Goal: Task Accomplishment & Management: Manage account settings

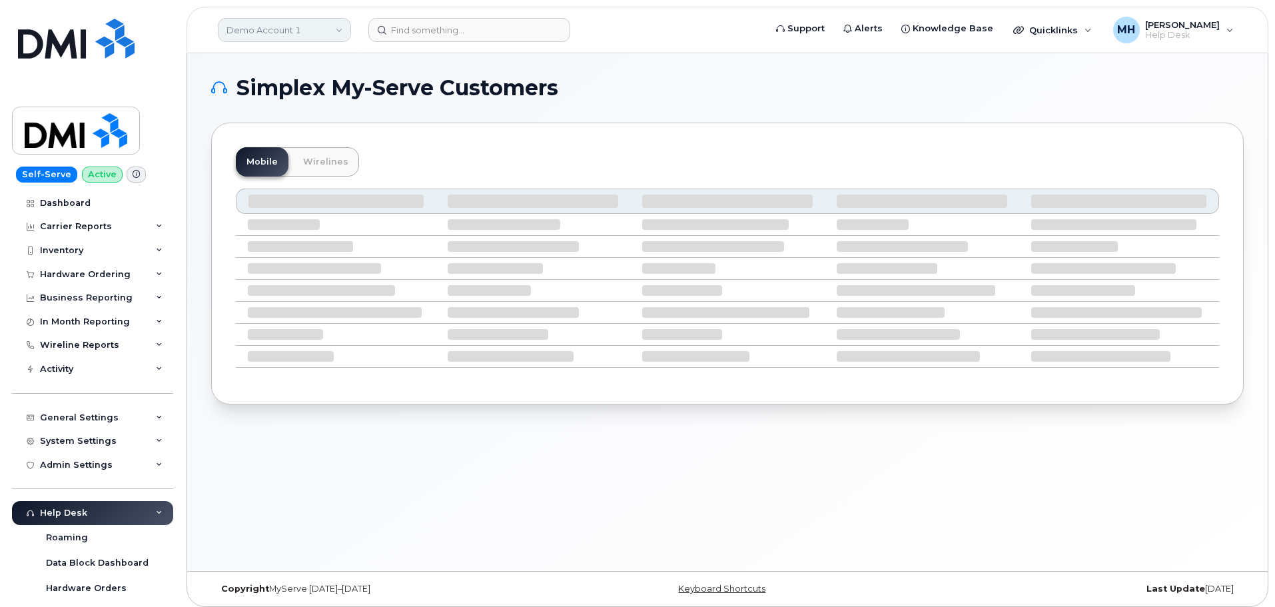
click at [264, 25] on link "Demo Account 1" at bounding box center [284, 30] width 133 height 24
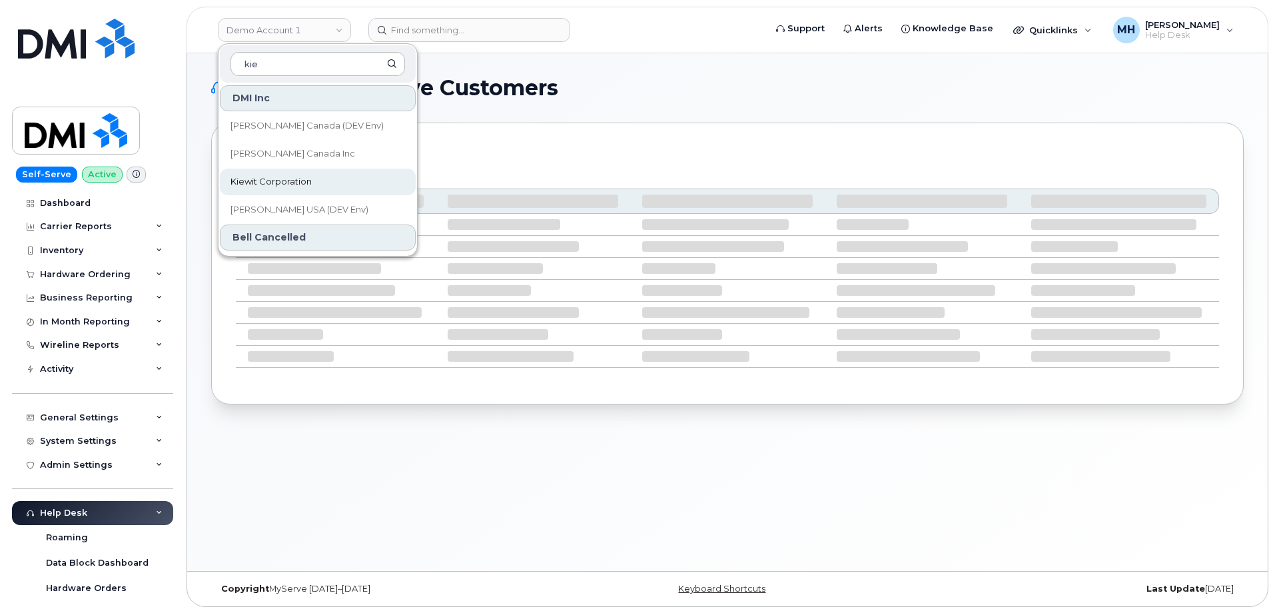
type input "kie"
click at [266, 176] on span "Kiewit Corporation" at bounding box center [270, 181] width 81 height 13
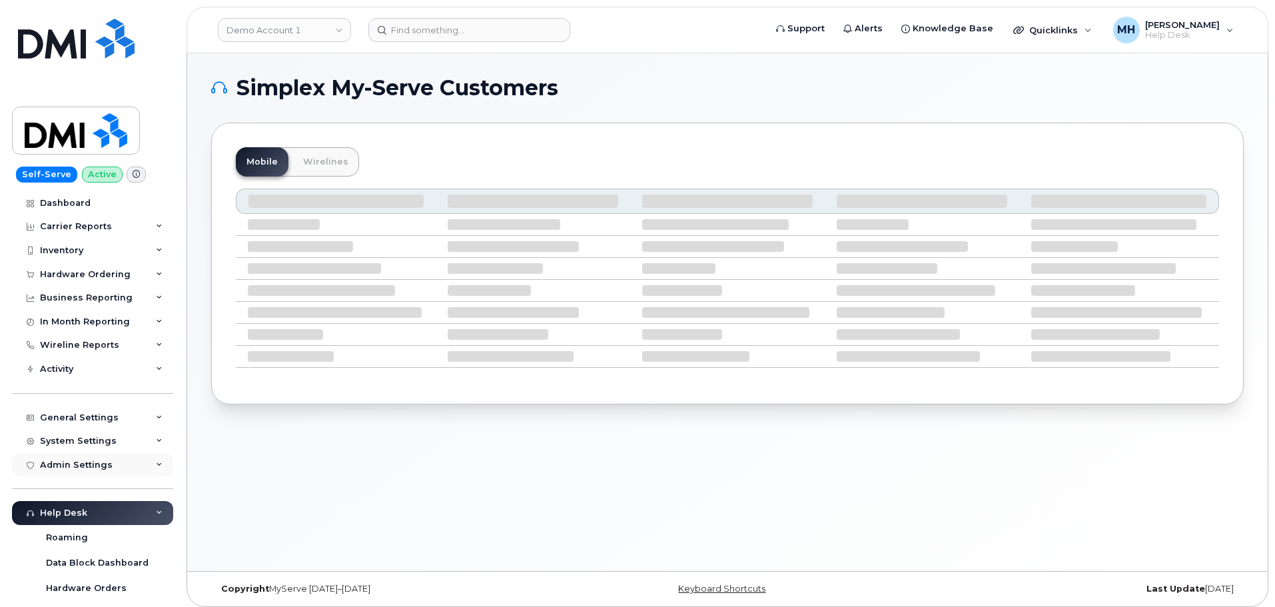
scroll to position [133, 0]
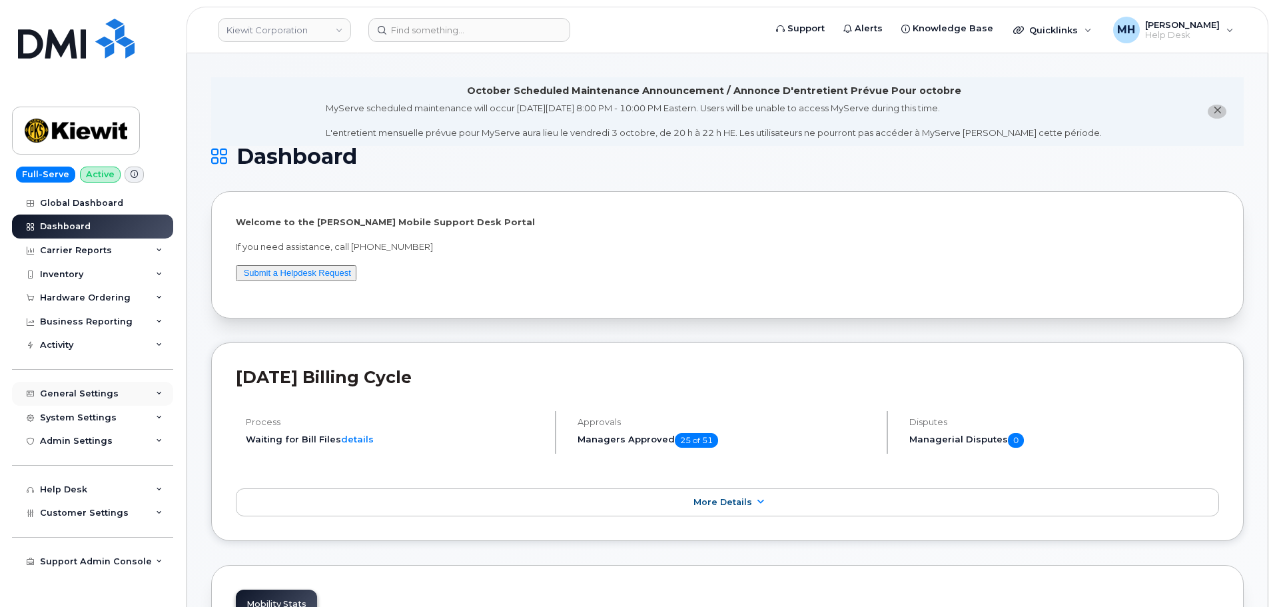
click at [117, 386] on div "General Settings" at bounding box center [92, 394] width 161 height 24
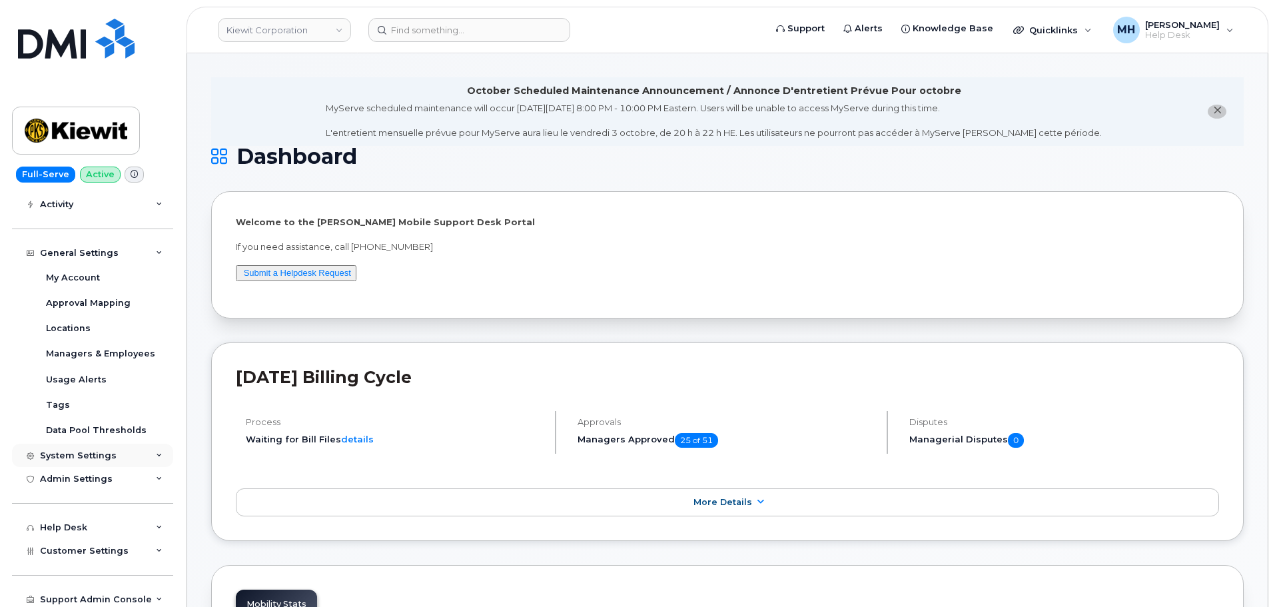
scroll to position [144, 0]
click at [112, 304] on div "Approval Mapping" at bounding box center [88, 300] width 85 height 12
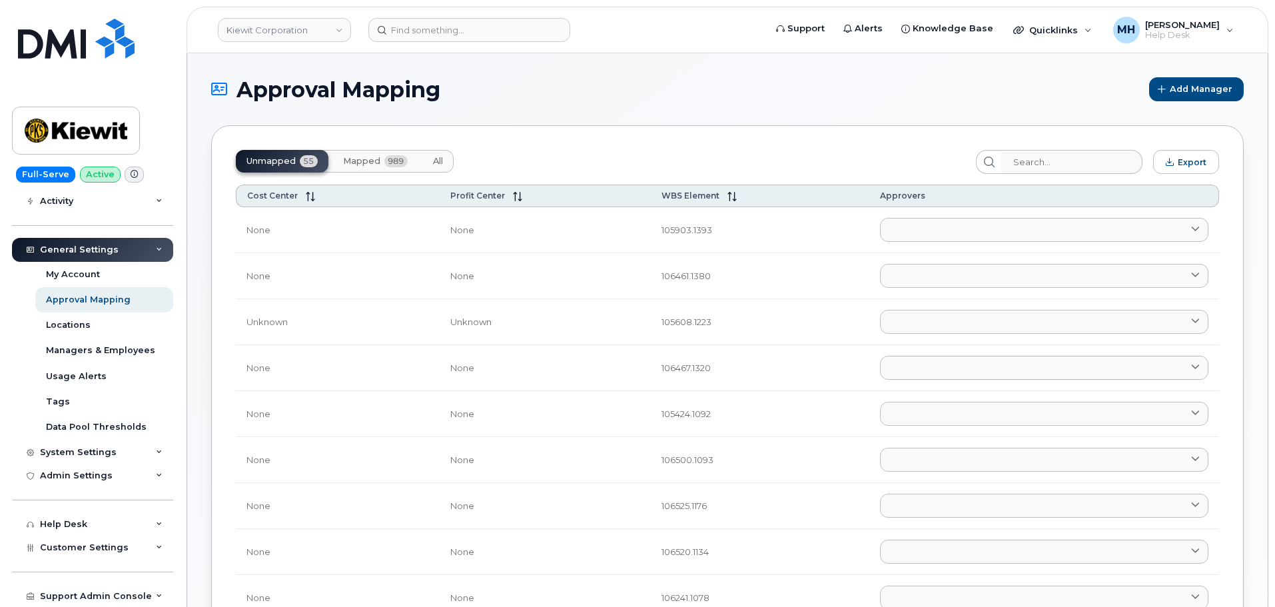
click at [367, 160] on span "Mapped" at bounding box center [361, 161] width 37 height 11
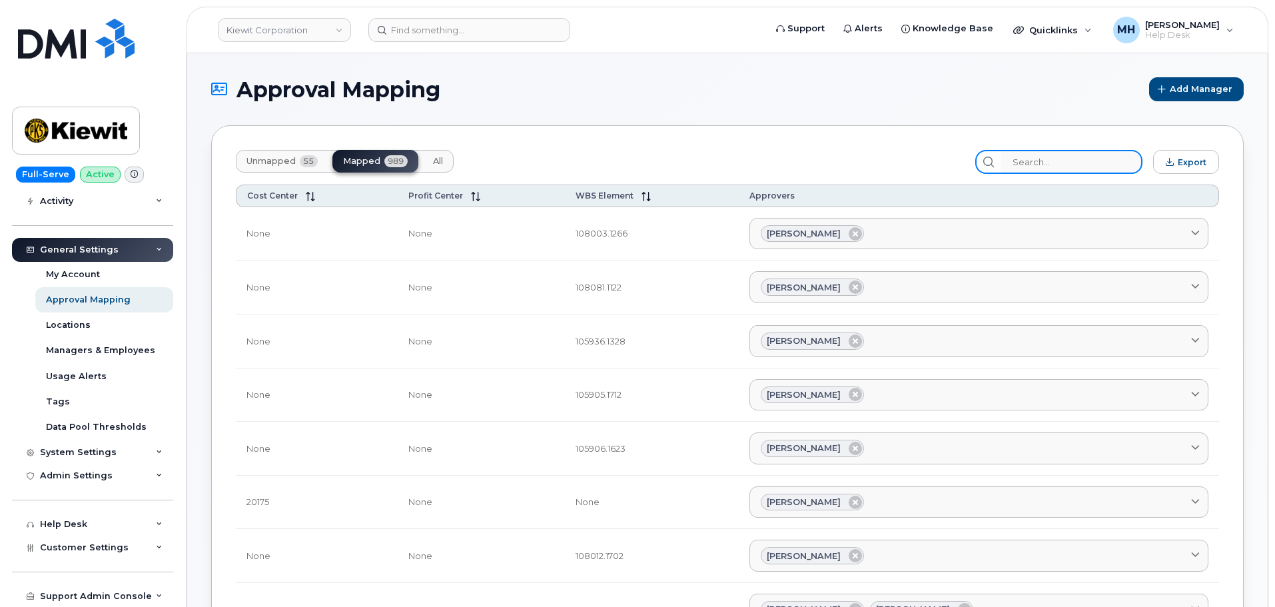
click at [1043, 166] on input "search" at bounding box center [1071, 162] width 142 height 24
paste input "106486"
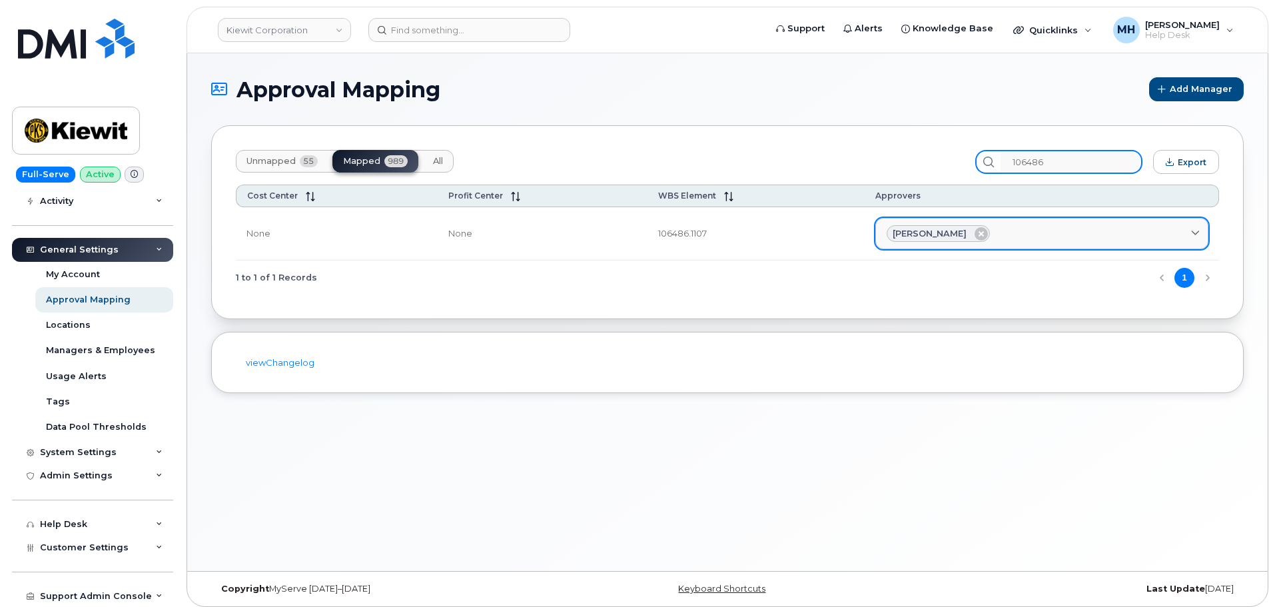
type input "106486"
click at [1032, 237] on div "Erik Kollberg" at bounding box center [1041, 233] width 310 height 17
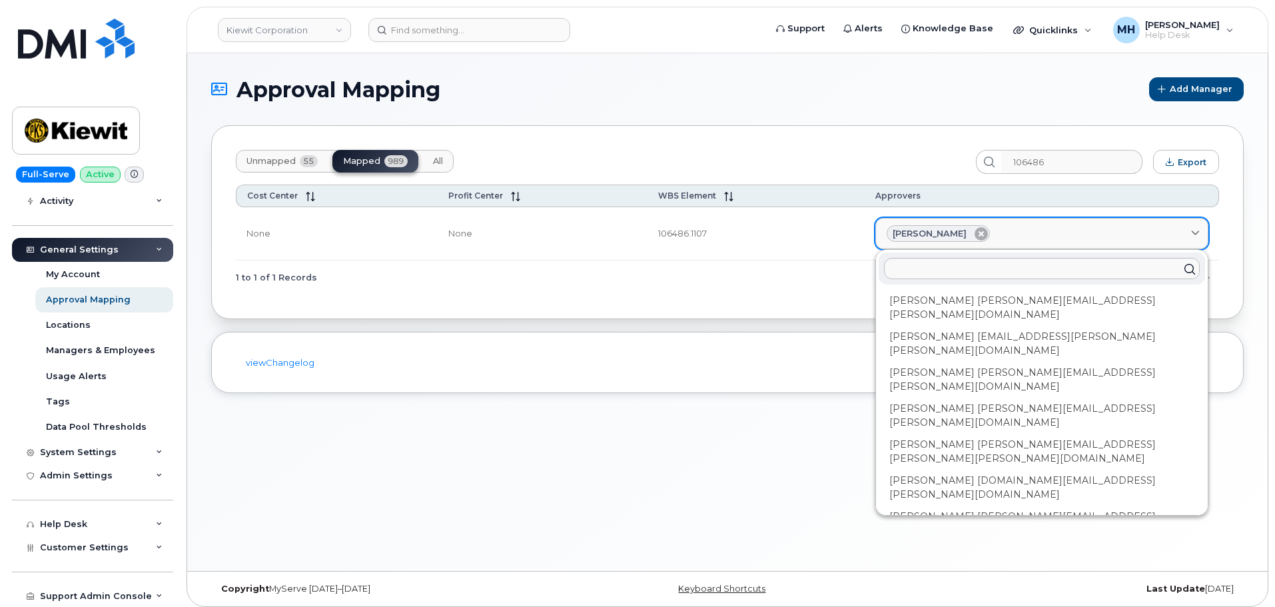
click at [974, 234] on icon at bounding box center [980, 233] width 13 height 13
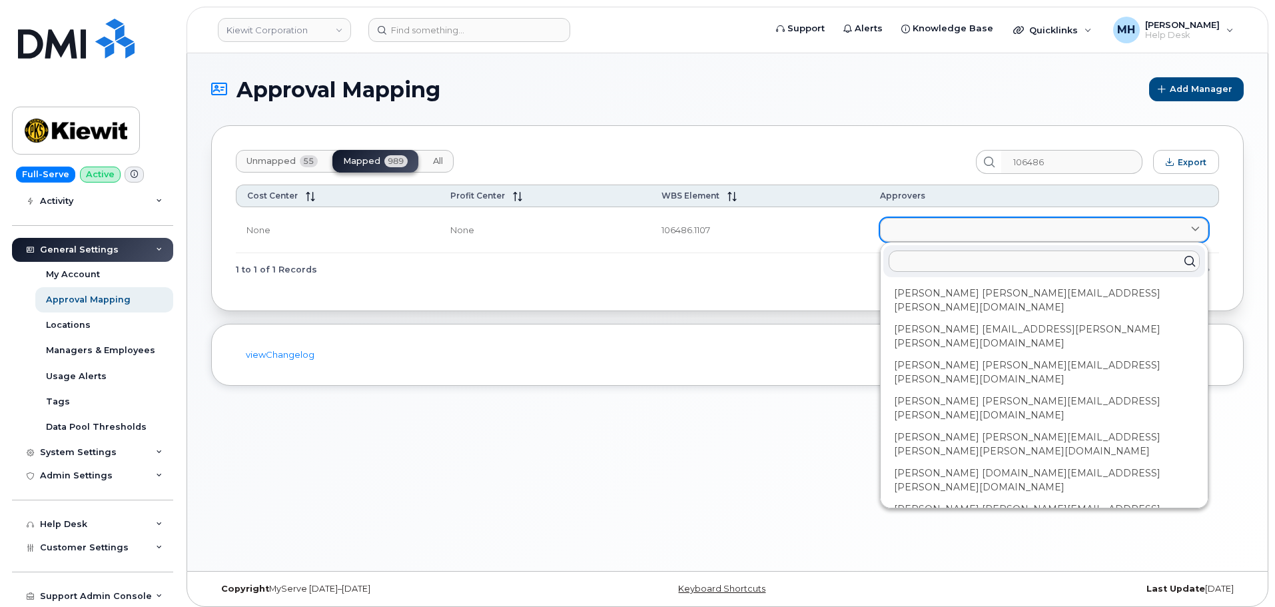
click at [958, 266] on input "text" at bounding box center [1043, 260] width 311 height 21
paste input "[PERSON_NAME]"
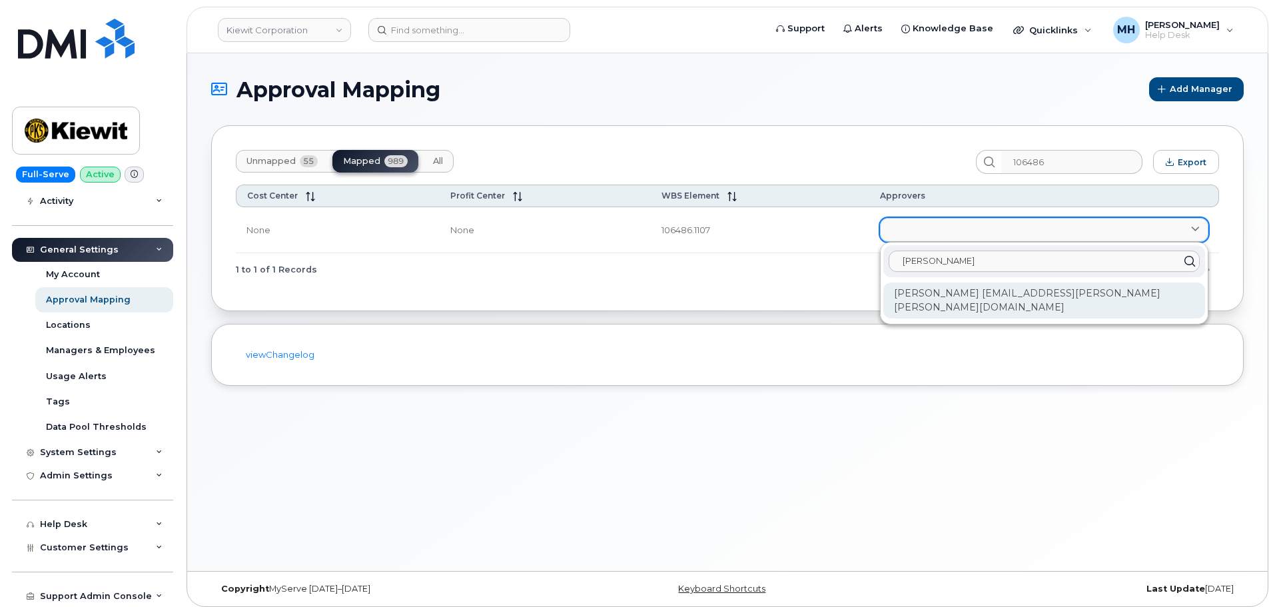
type input "[PERSON_NAME]"
click at [946, 290] on div "[PERSON_NAME] [EMAIL_ADDRESS][PERSON_NAME][PERSON_NAME][DOMAIN_NAME]" at bounding box center [1044, 300] width 322 height 36
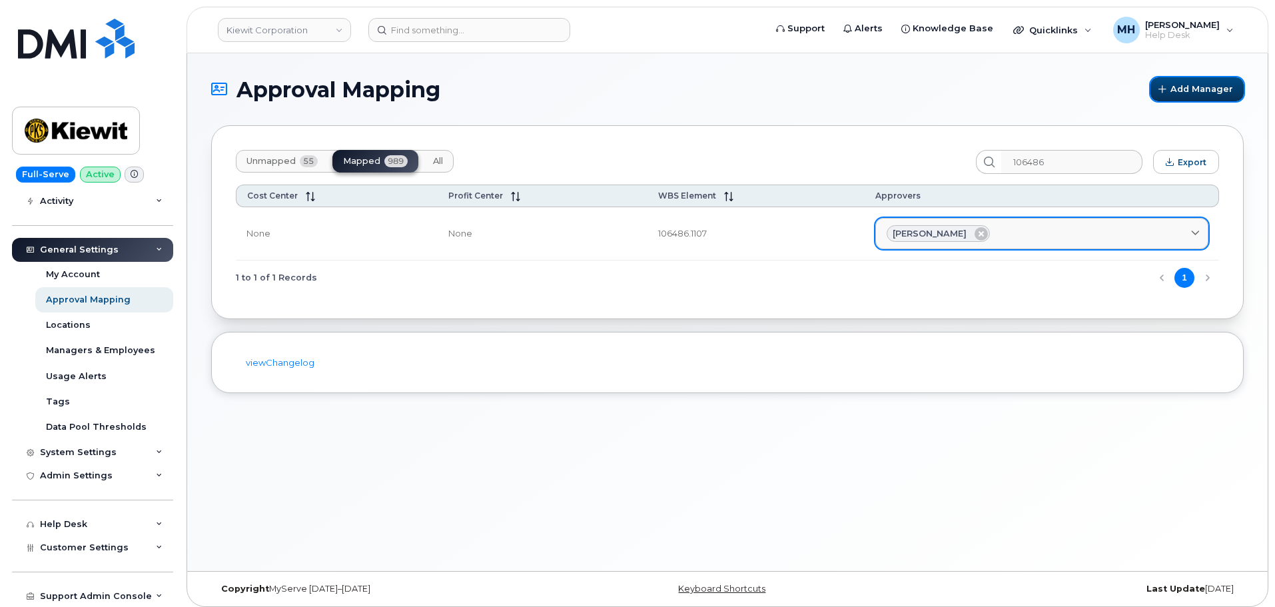
click at [1196, 93] on span "Add Manager" at bounding box center [1201, 89] width 63 height 13
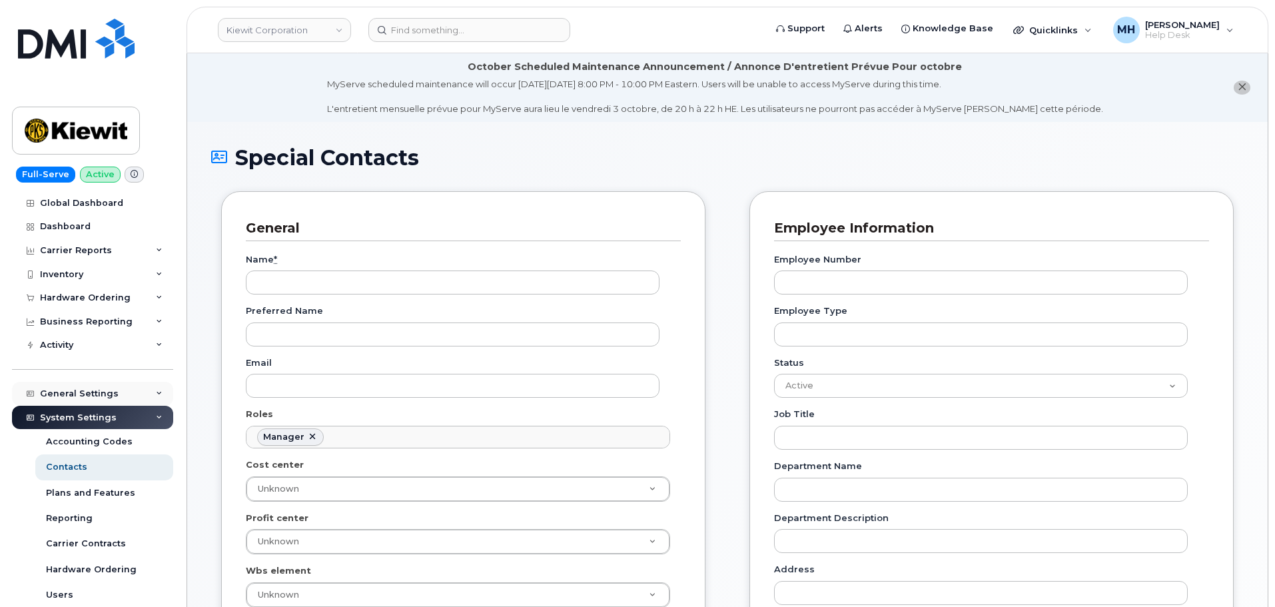
click at [99, 392] on div "General Settings" at bounding box center [79, 393] width 79 height 11
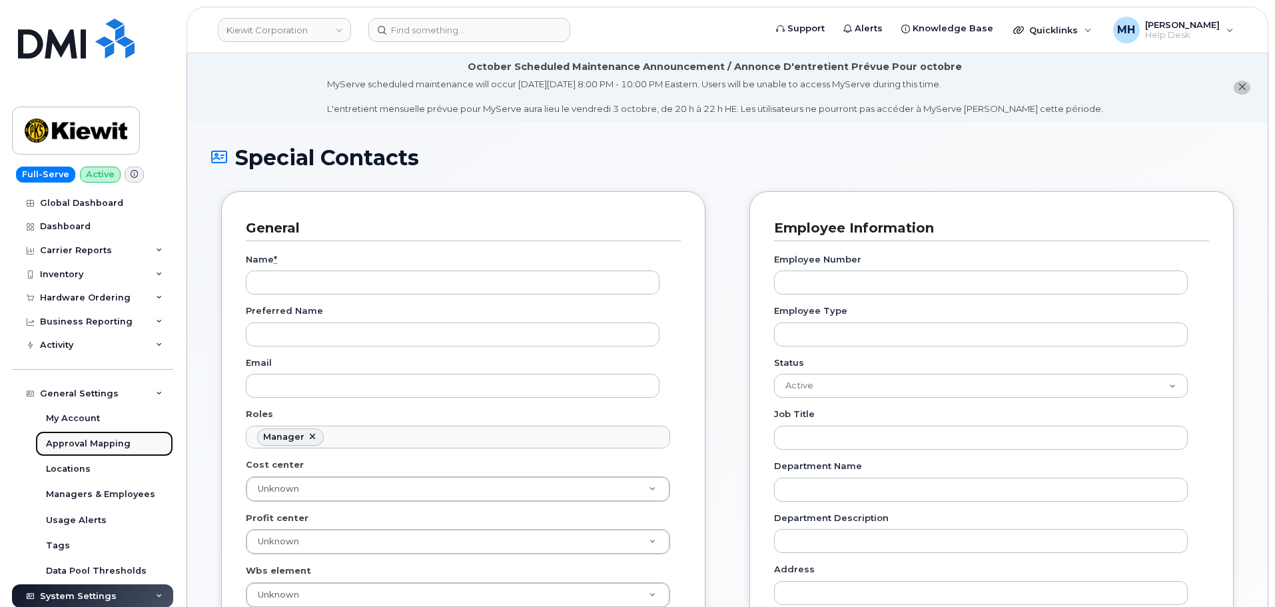
click at [104, 439] on div "Approval Mapping" at bounding box center [88, 444] width 85 height 12
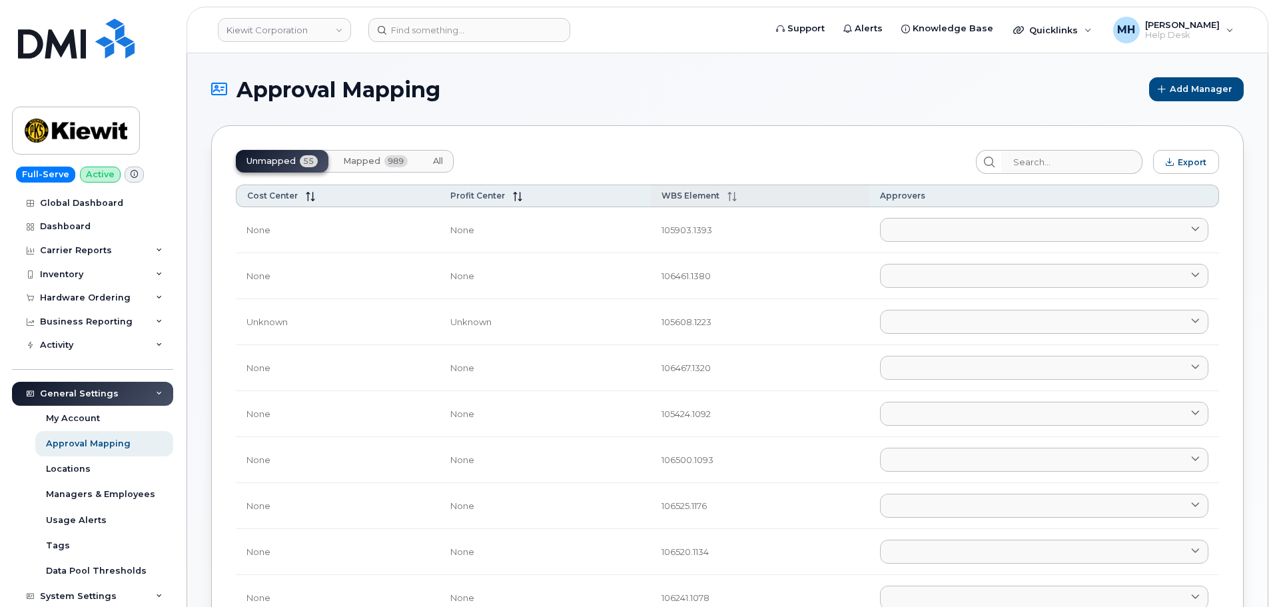
click at [366, 158] on span "Mapped" at bounding box center [361, 161] width 37 height 11
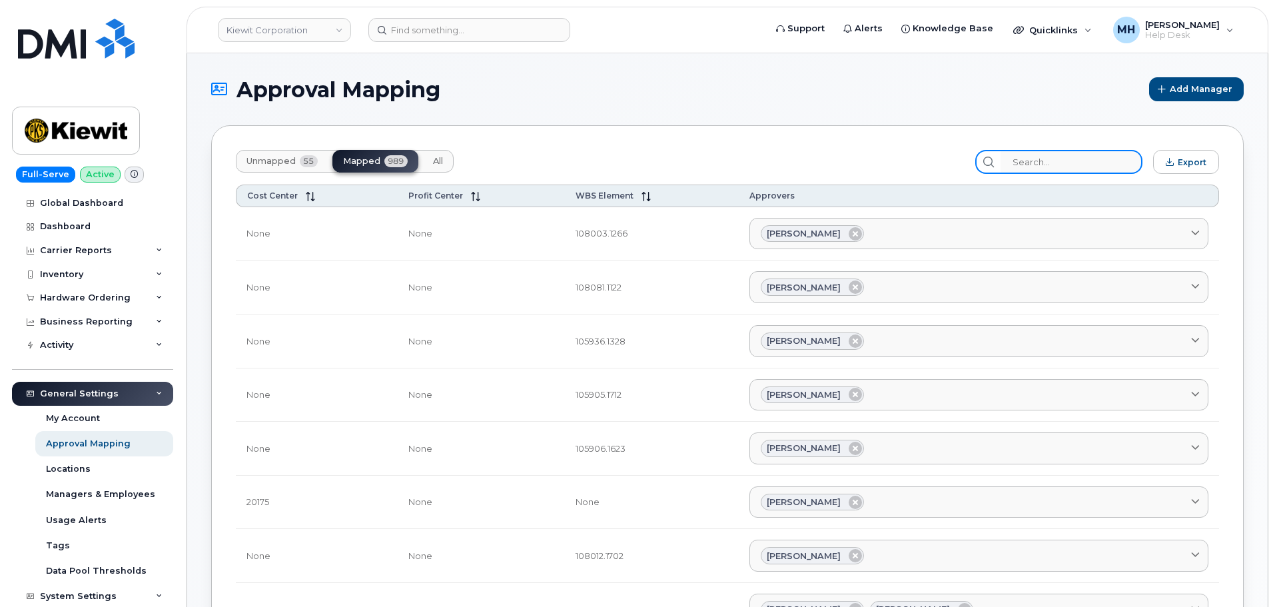
click at [1050, 164] on input "search" at bounding box center [1071, 162] width 142 height 24
paste input "[PERSON_NAME]"
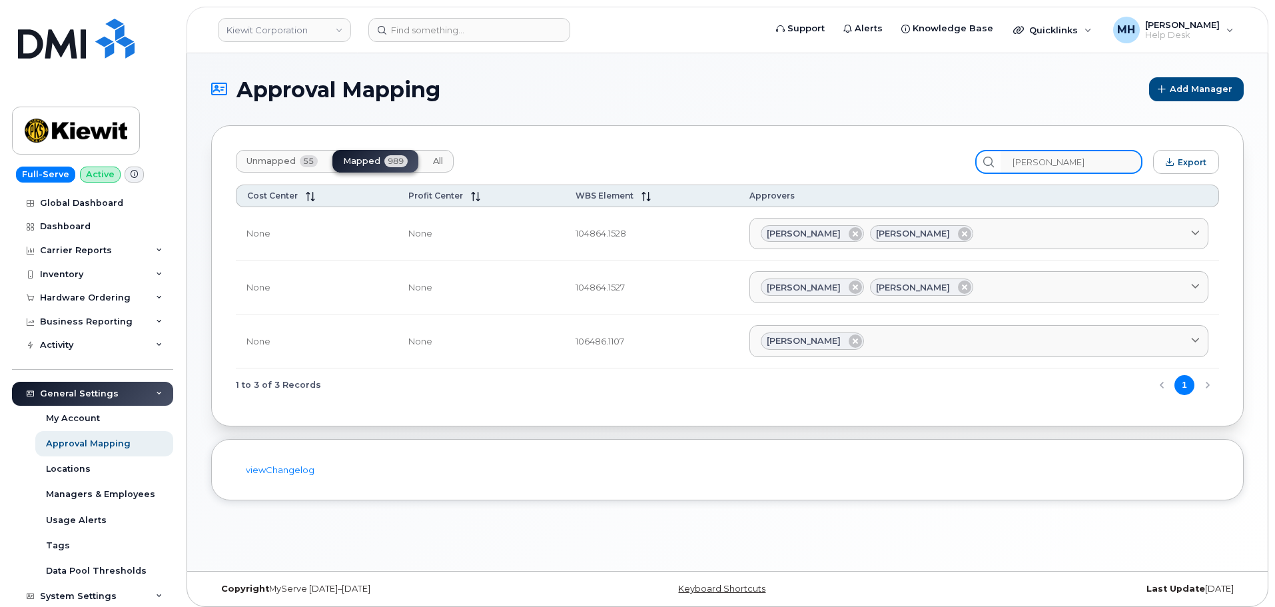
drag, startPoint x: 1100, startPoint y: 167, endPoint x: 971, endPoint y: 169, distance: 129.2
click at [971, 169] on div "Unmapped 55 Mapped 989 All Mark Steuck Export" at bounding box center [727, 162] width 983 height 24
type input "v"
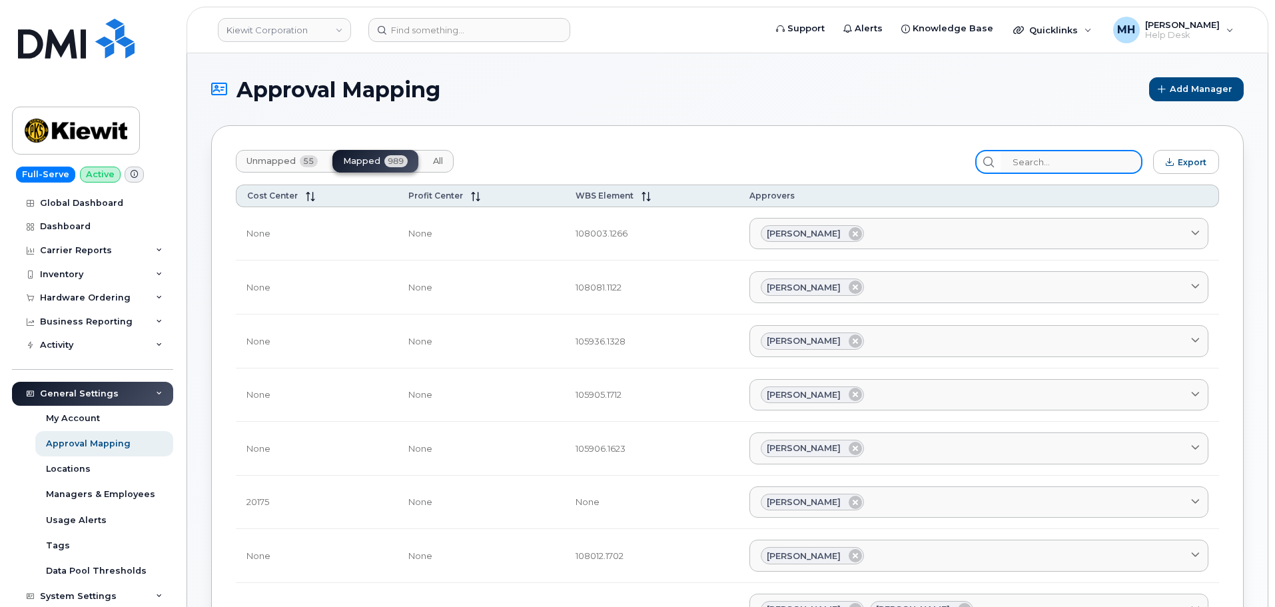
paste input "106486"
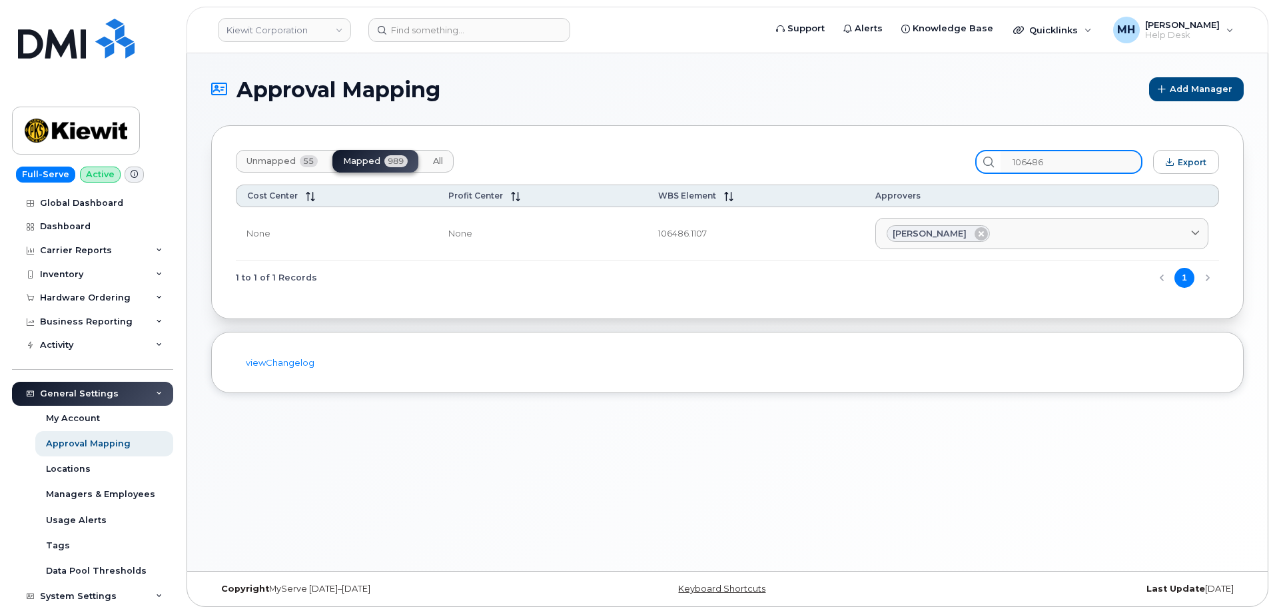
drag, startPoint x: 1066, startPoint y: 162, endPoint x: 984, endPoint y: 165, distance: 82.0
click at [984, 165] on div "Unmapped 55 Mapped 989 All 106486 Export" at bounding box center [727, 162] width 983 height 24
paste input "7"
type input "106487"
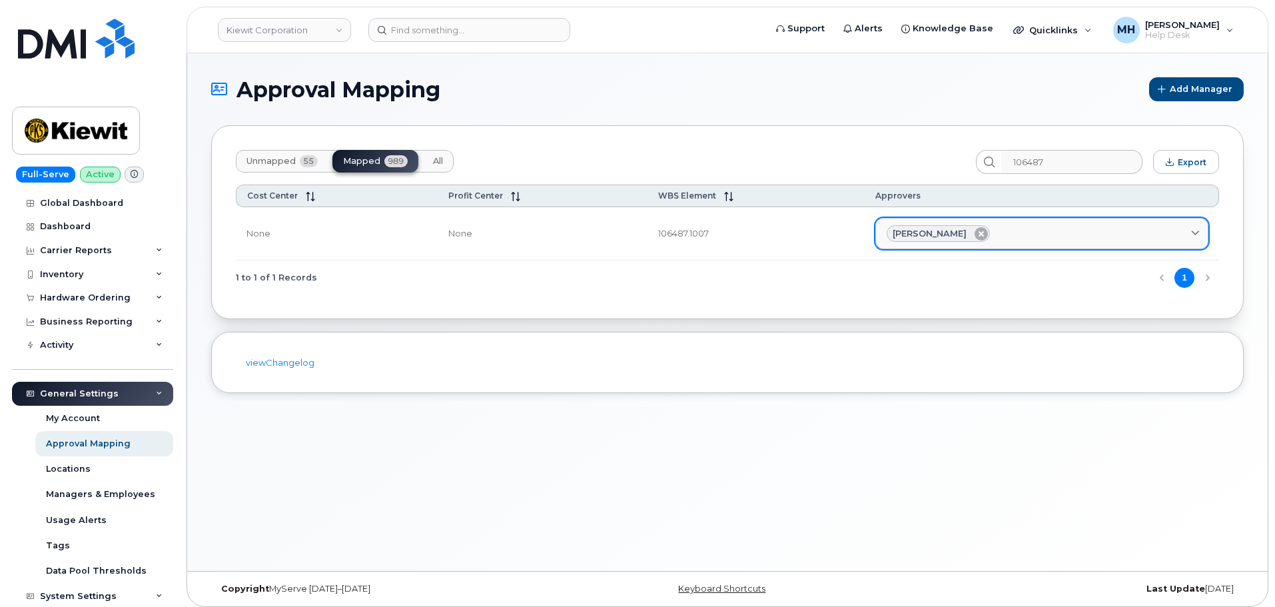
click at [974, 236] on icon at bounding box center [980, 233] width 13 height 13
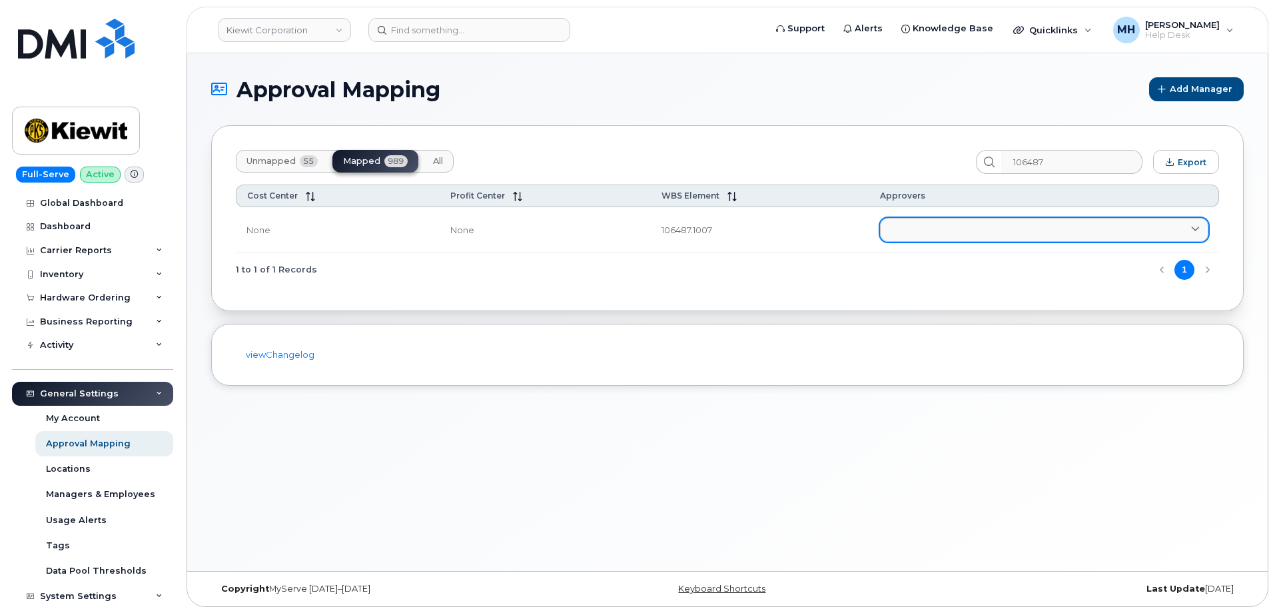
click at [954, 234] on link at bounding box center [1044, 230] width 328 height 24
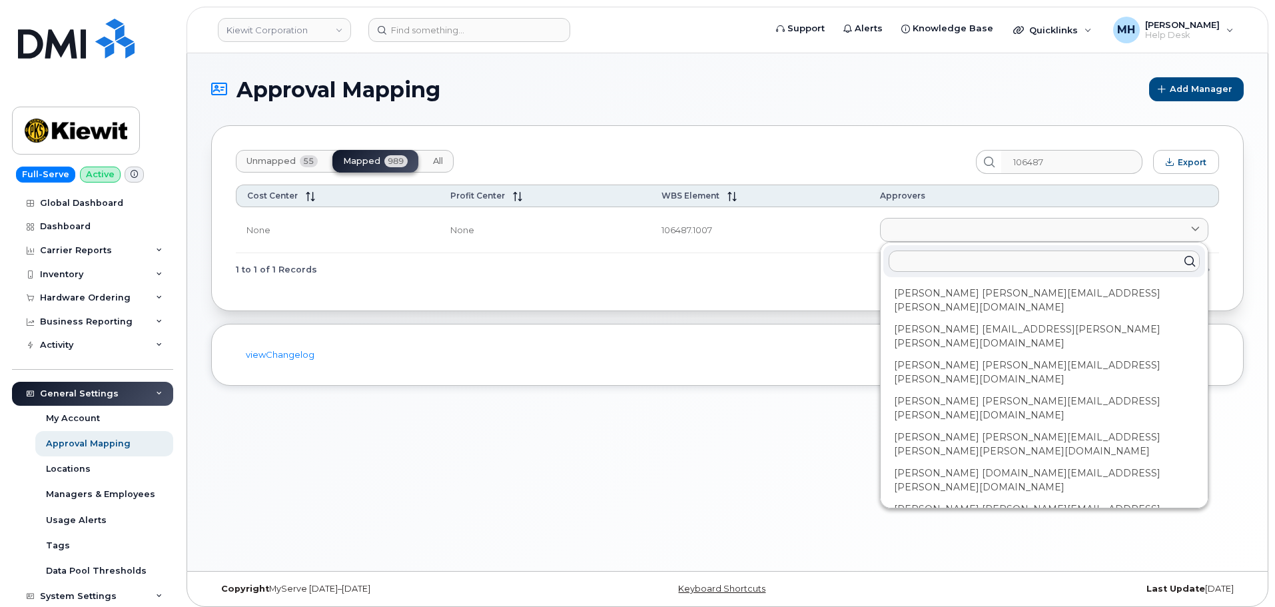
paste input "[PERSON_NAME]"
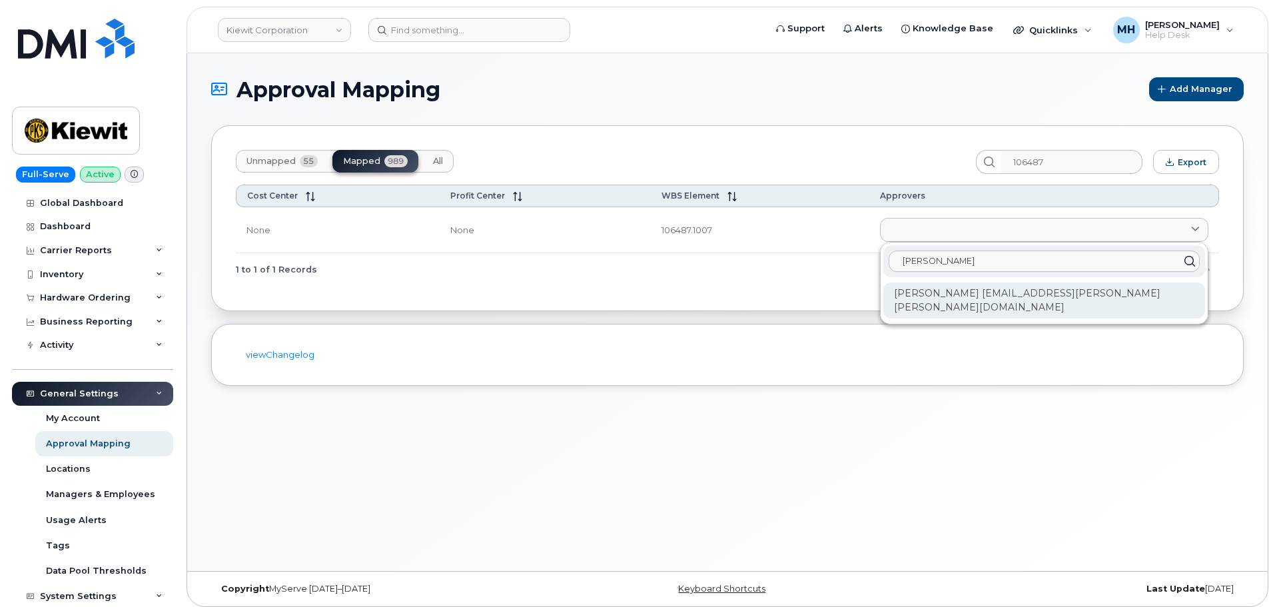
type input "[PERSON_NAME]"
click at [1004, 296] on div "[PERSON_NAME] [EMAIL_ADDRESS][PERSON_NAME][PERSON_NAME][DOMAIN_NAME]" at bounding box center [1044, 300] width 322 height 36
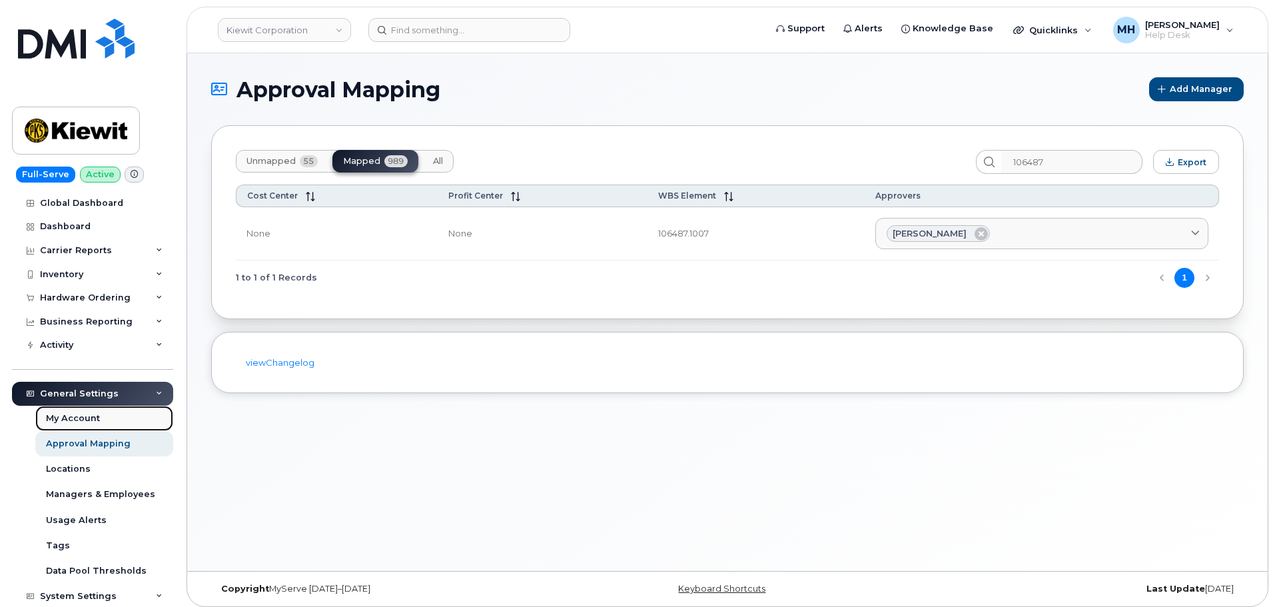
click at [97, 418] on div "My Account" at bounding box center [73, 418] width 54 height 12
click at [93, 435] on link "Approval Mapping" at bounding box center [104, 443] width 138 height 25
click at [96, 260] on div "Carrier Reports" at bounding box center [92, 250] width 161 height 24
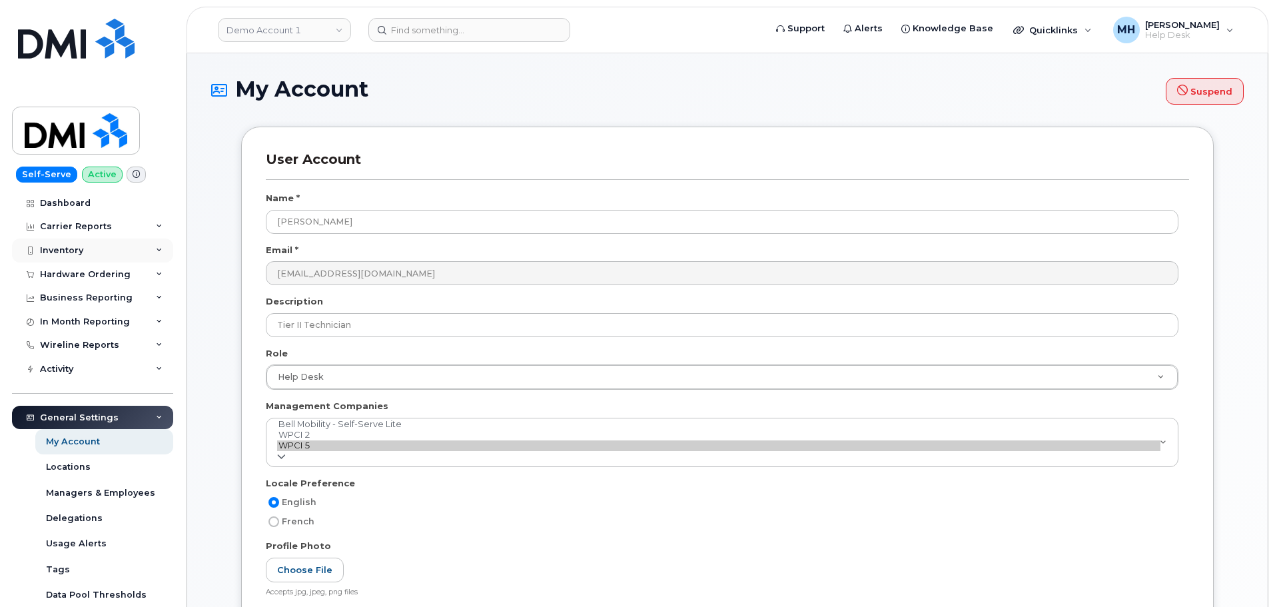
scroll to position [2086, 0]
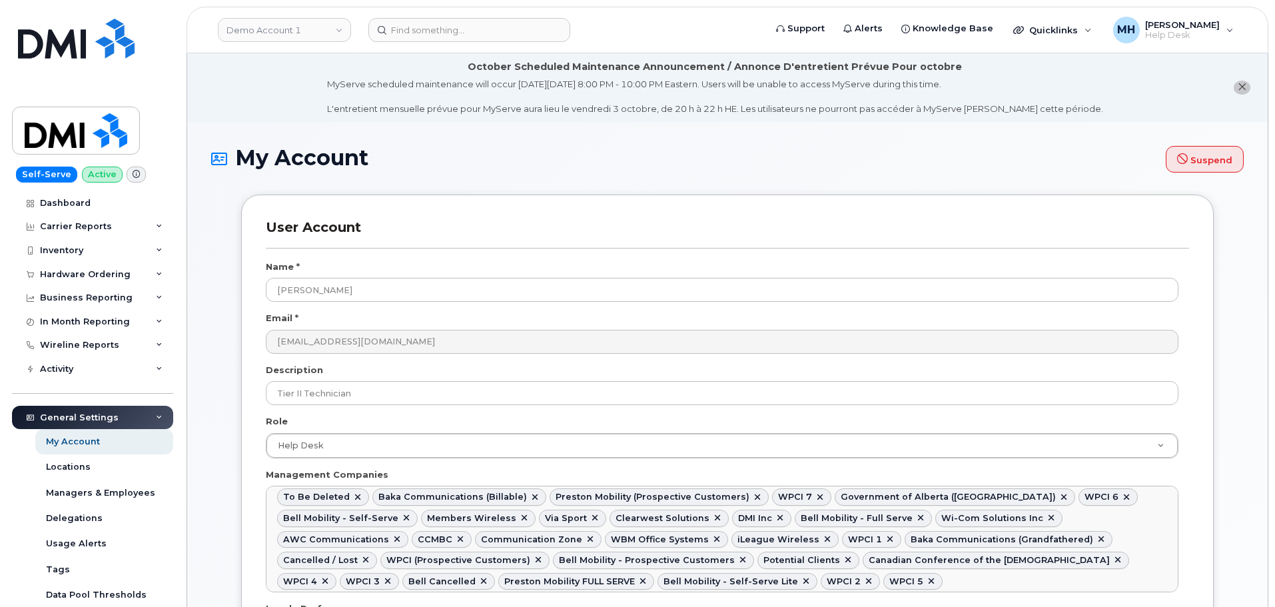
click at [90, 414] on div "General Settings" at bounding box center [79, 417] width 79 height 11
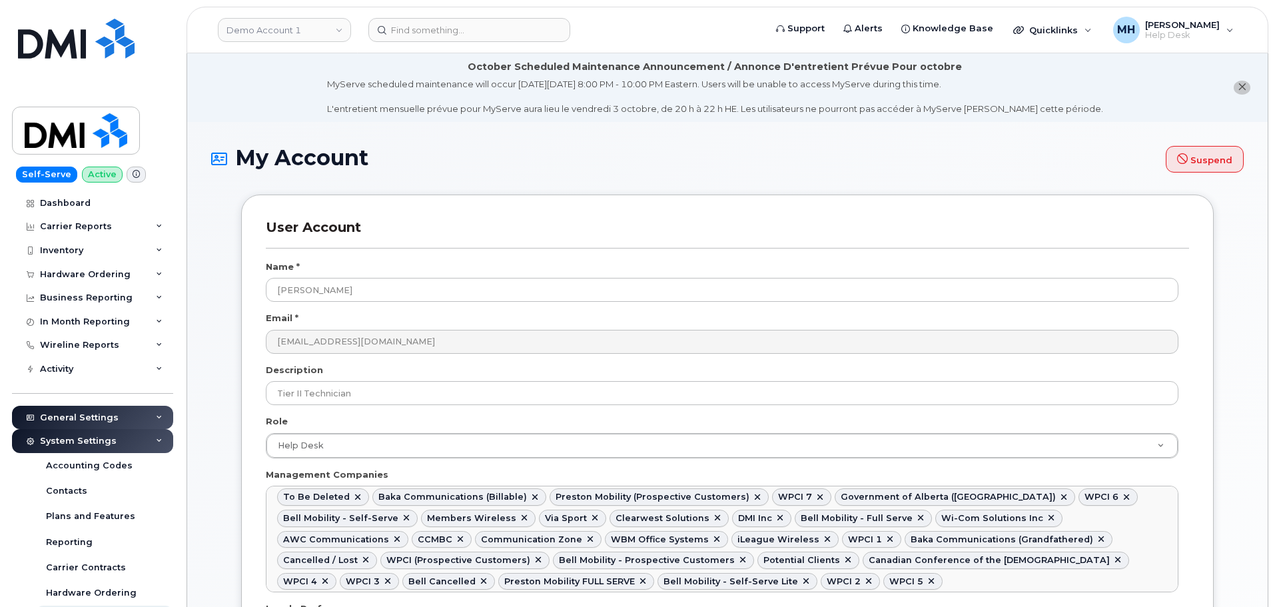
click at [136, 413] on div "General Settings" at bounding box center [92, 418] width 161 height 24
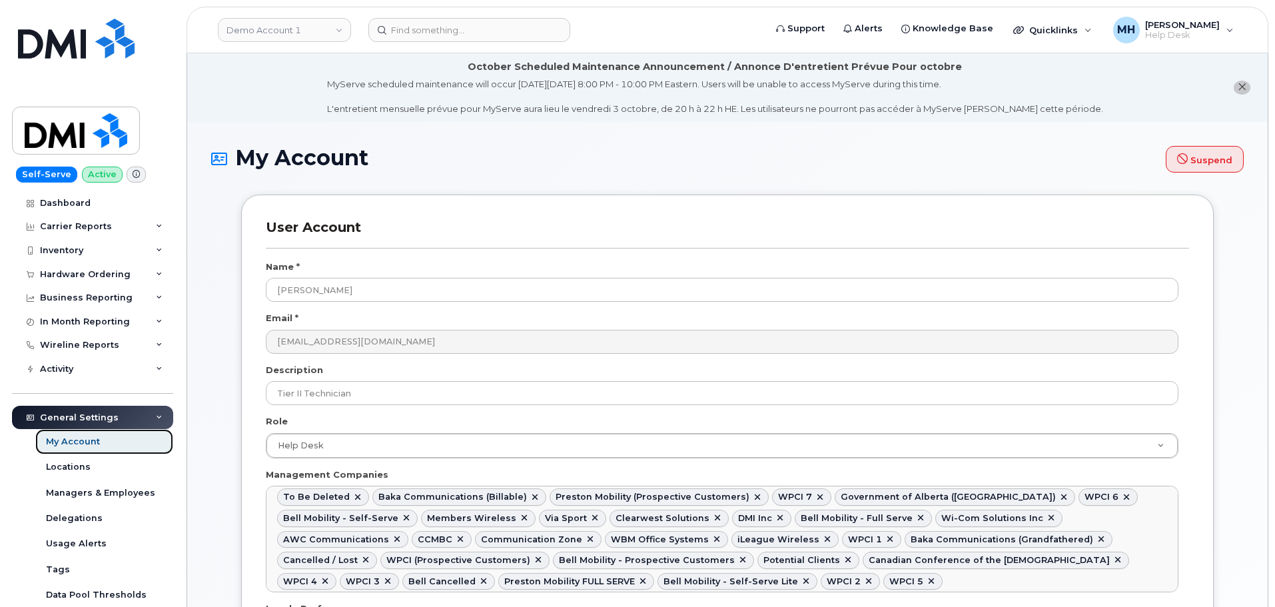
click at [100, 444] on link "My Account" at bounding box center [104, 441] width 138 height 25
click at [63, 443] on div "My Account" at bounding box center [73, 442] width 54 height 12
click at [268, 25] on link "Demo Account 1" at bounding box center [284, 30] width 133 height 24
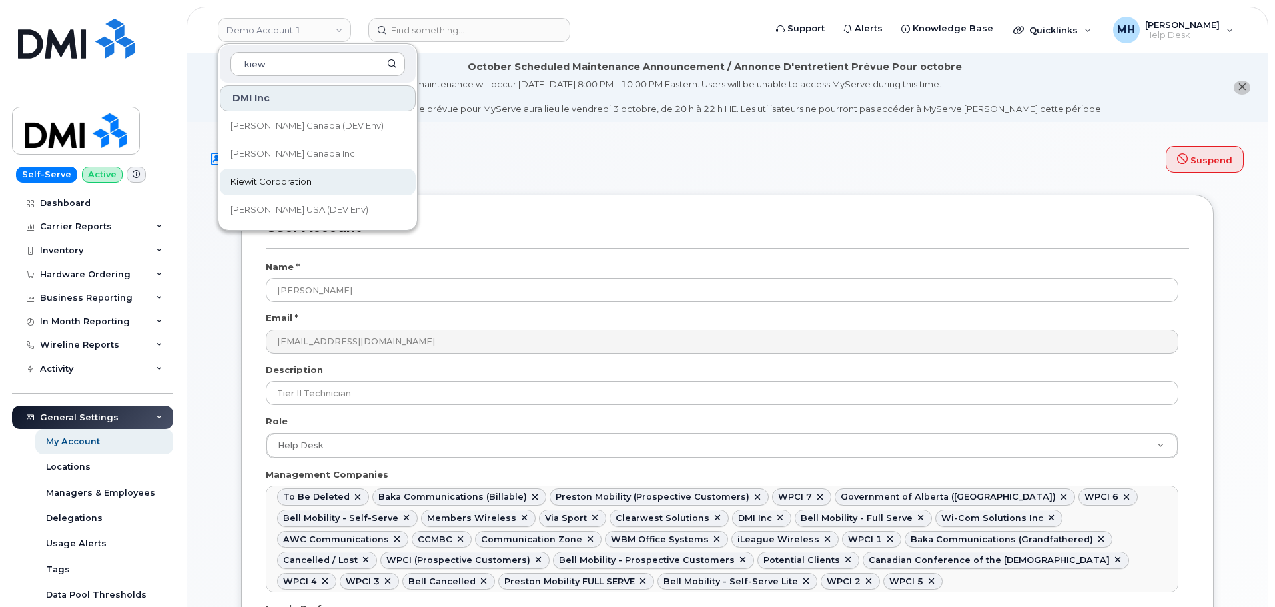
type input "kiew"
click at [251, 177] on span "Kiewit Corporation" at bounding box center [270, 181] width 81 height 13
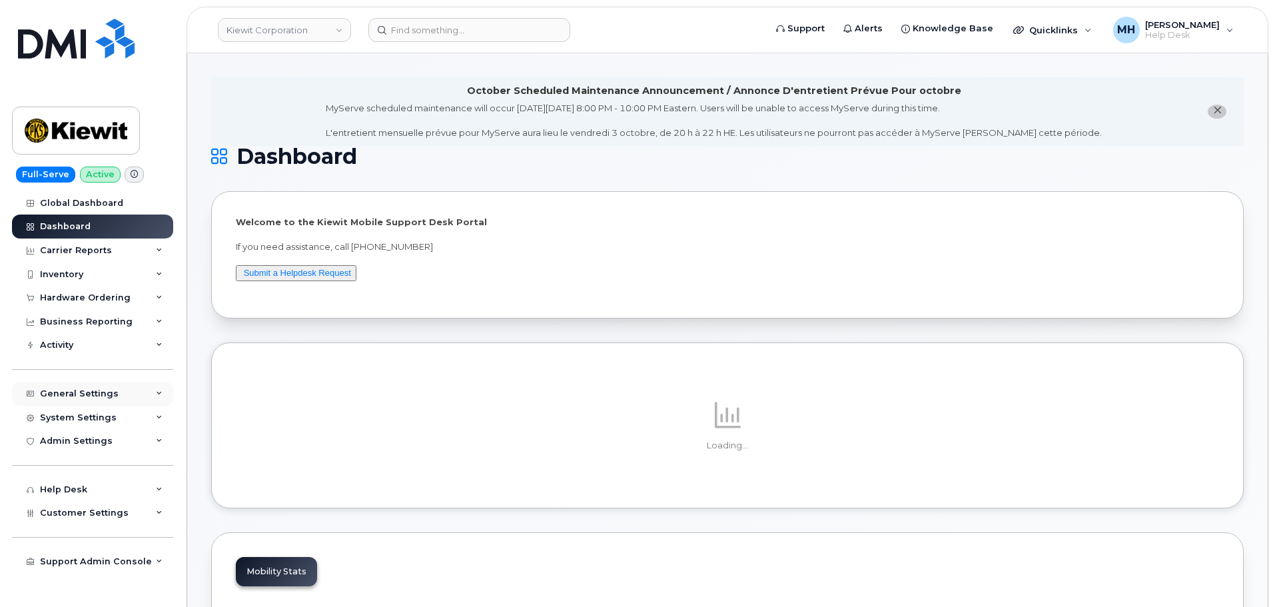
click at [81, 399] on div "General Settings" at bounding box center [92, 394] width 161 height 24
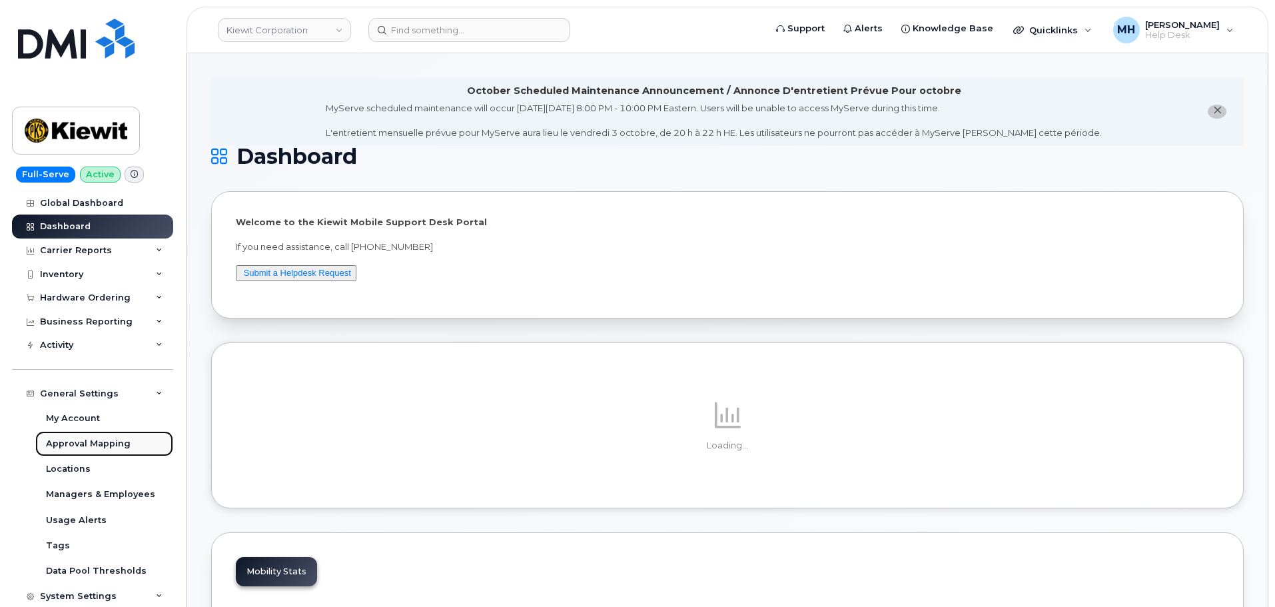
click at [84, 446] on div "Approval Mapping" at bounding box center [88, 444] width 85 height 12
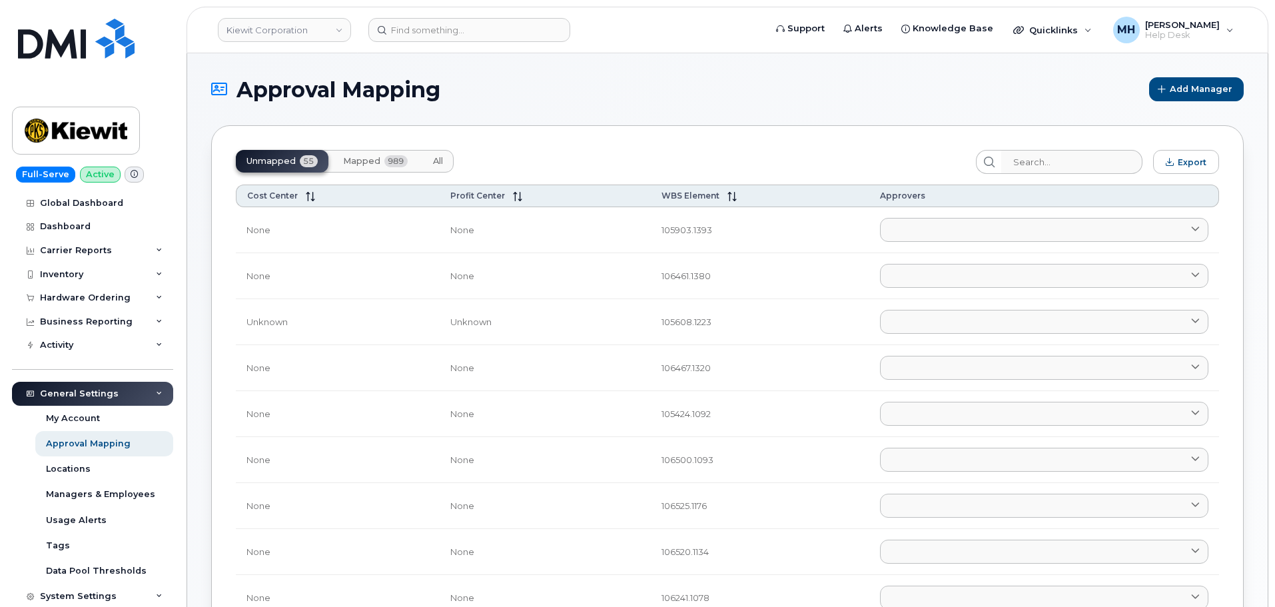
click at [385, 152] on button "Mapped 989" at bounding box center [375, 161] width 86 height 23
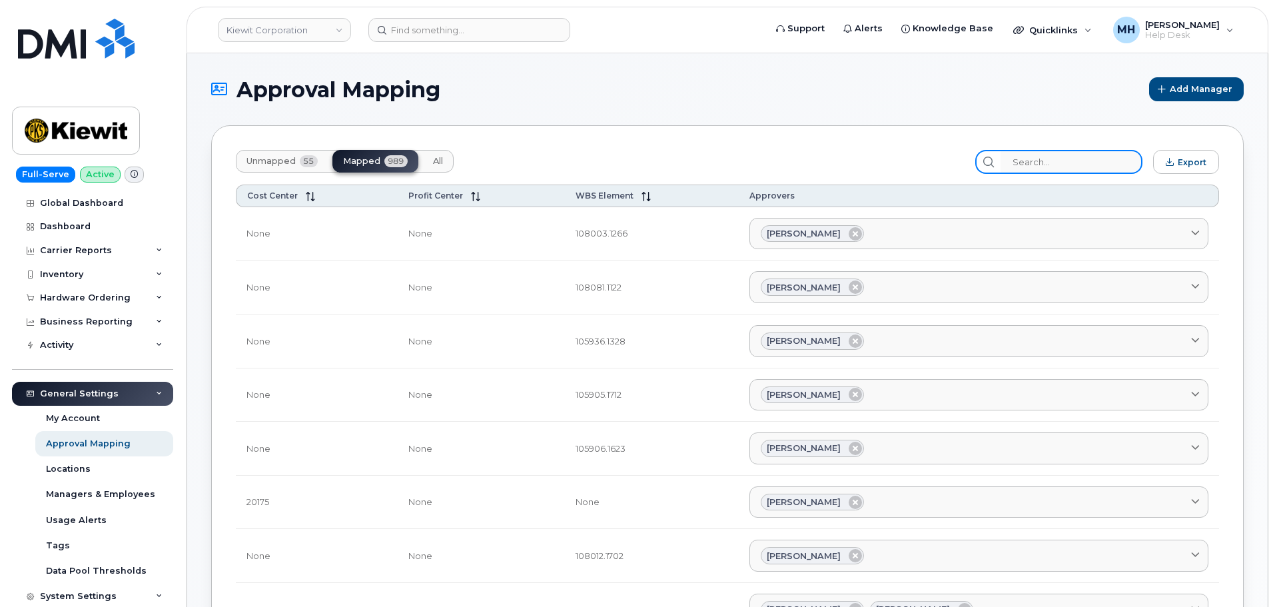
click at [1077, 157] on input "search" at bounding box center [1071, 162] width 142 height 24
paste input "106487"
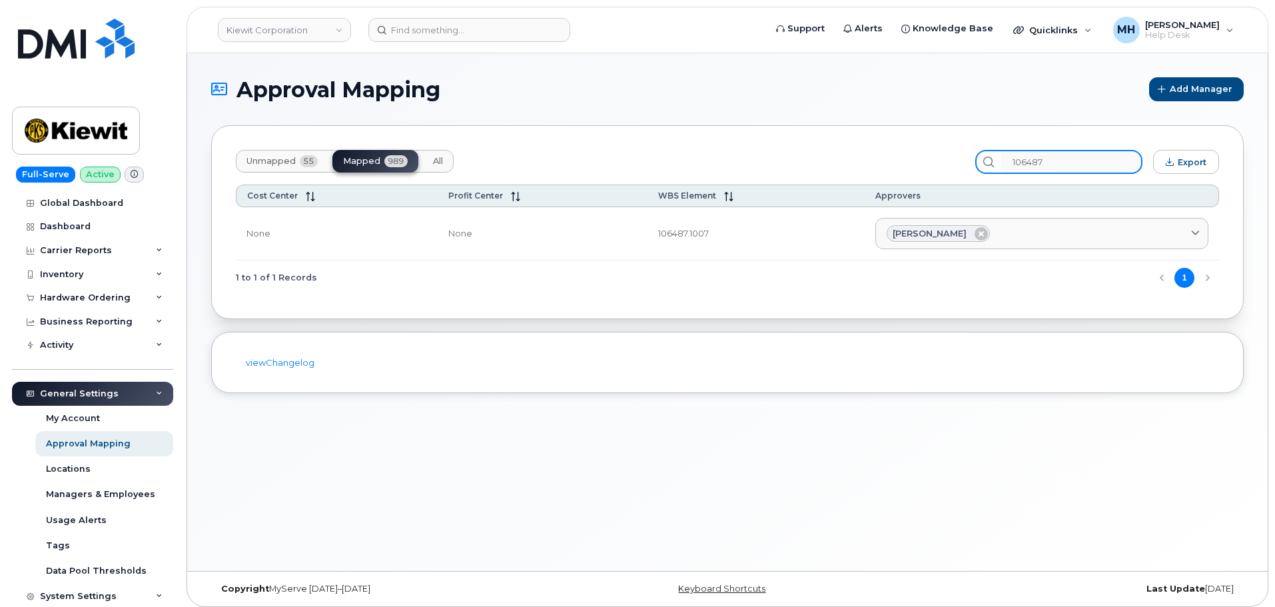
type input "106487"
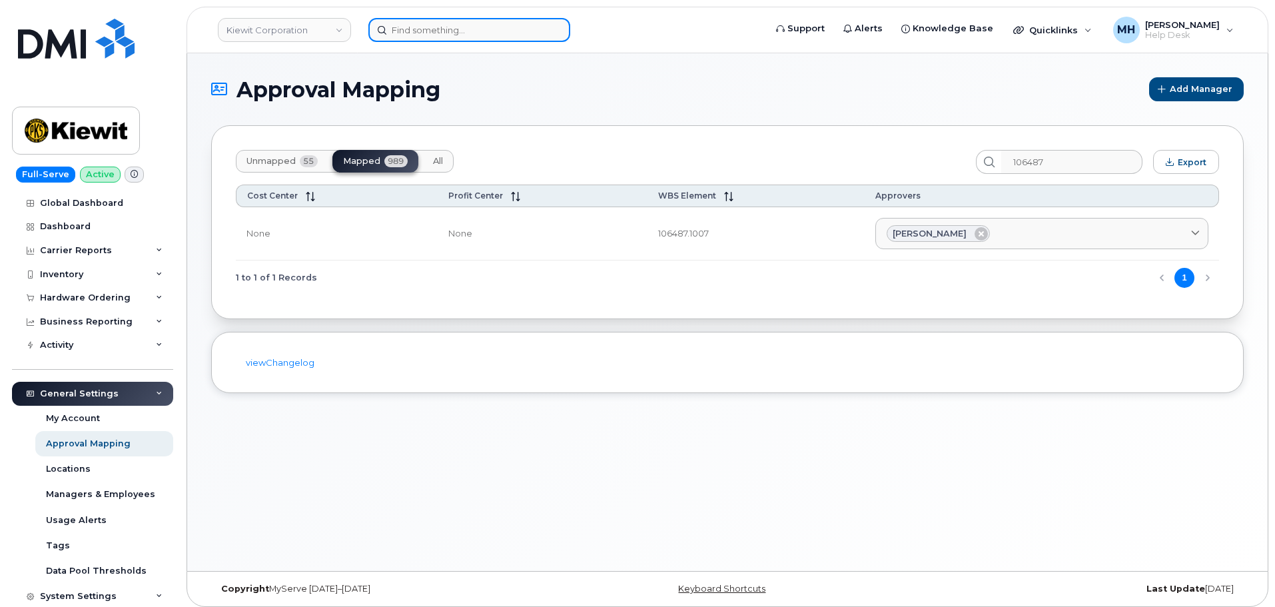
click at [424, 30] on input at bounding box center [469, 30] width 202 height 24
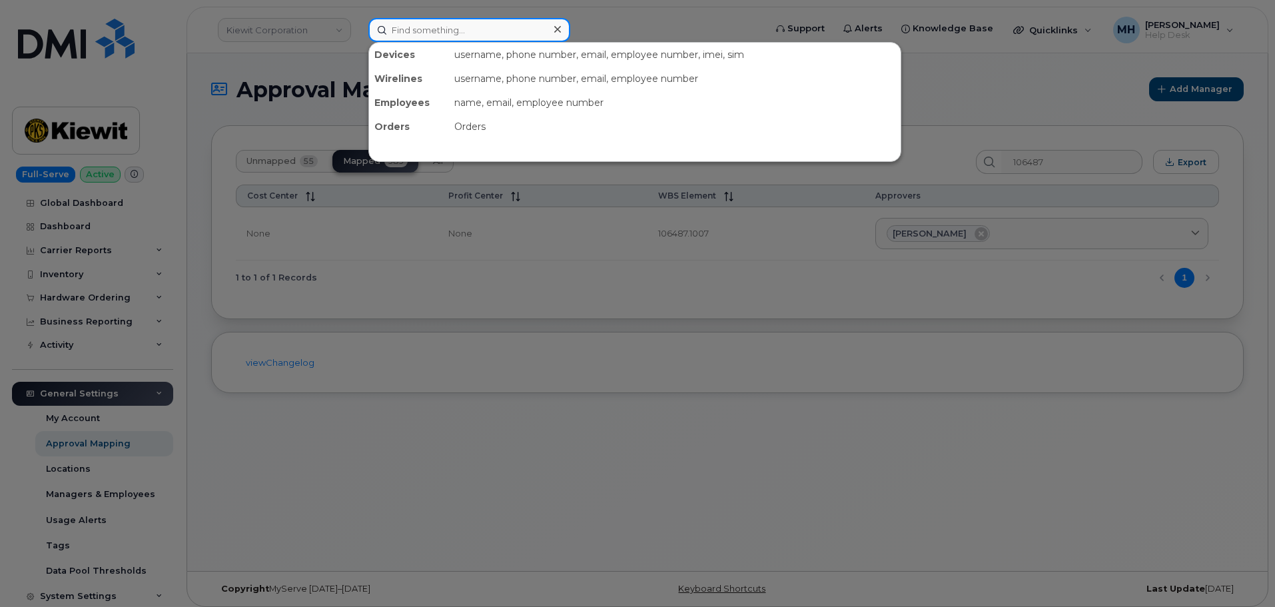
paste input "[PHONE_NUMBER]"
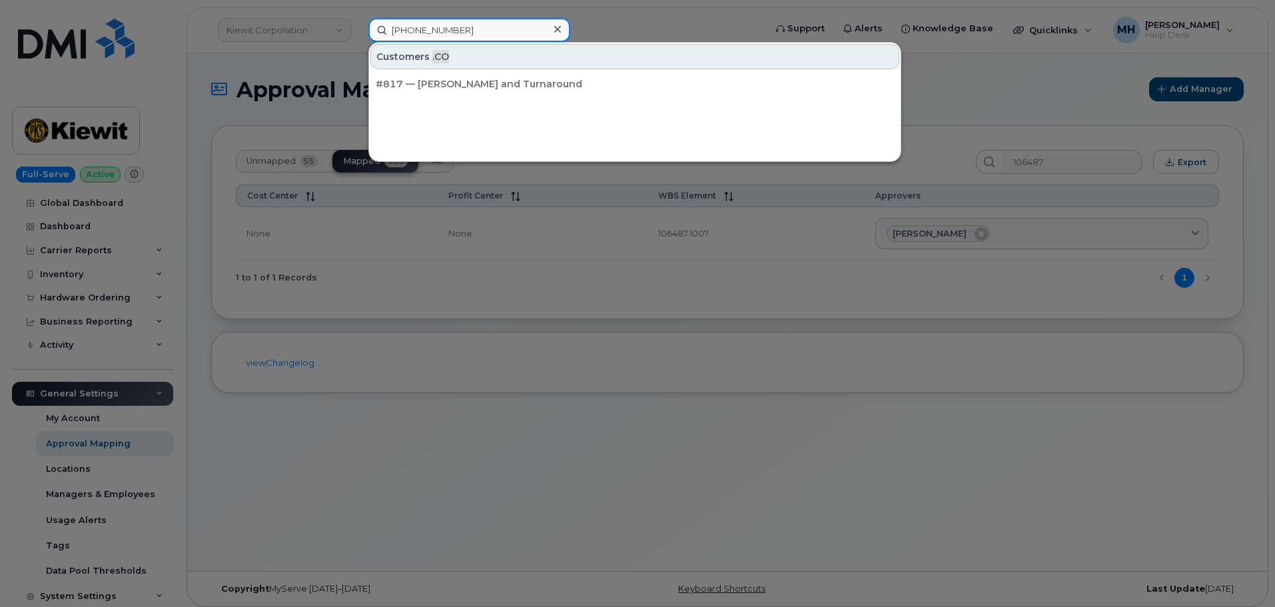
type input "[PHONE_NUMBER]"
